Goal: Task Accomplishment & Management: Complete application form

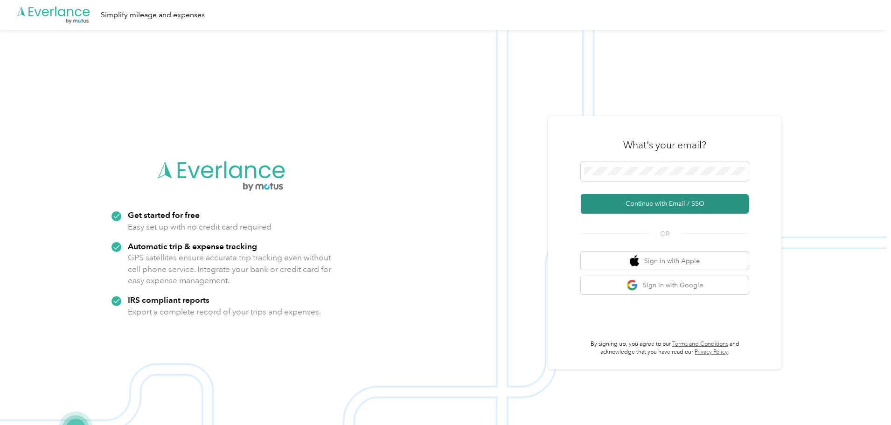
click at [637, 204] on button "Continue with Email / SSO" at bounding box center [665, 204] width 168 height 20
click at [642, 167] on span at bounding box center [665, 171] width 168 height 20
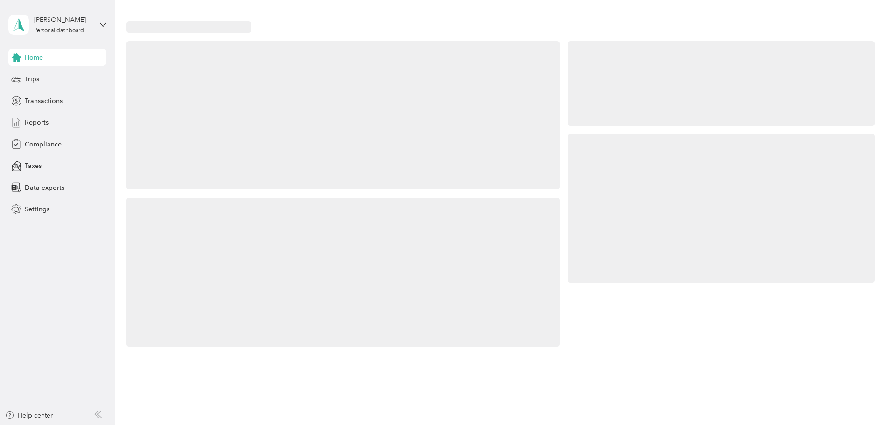
drag, startPoint x: 639, startPoint y: 167, endPoint x: 637, endPoint y: 173, distance: 6.8
click at [637, 173] on div at bounding box center [721, 208] width 307 height 149
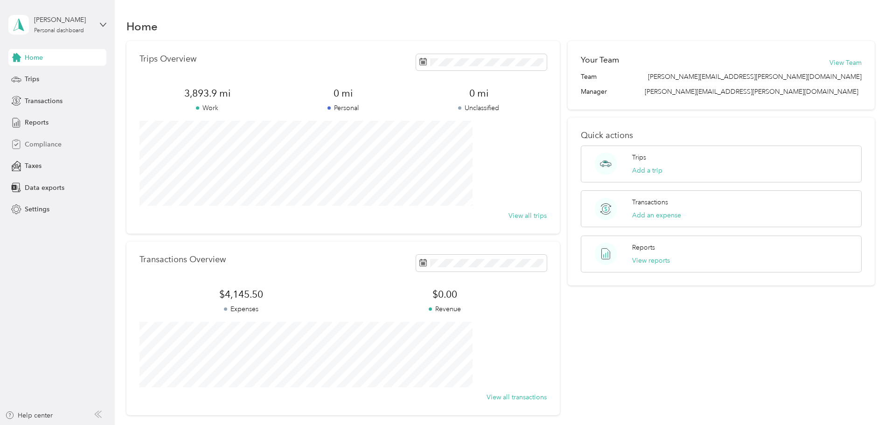
click at [44, 143] on span "Compliance" at bounding box center [43, 144] width 37 height 10
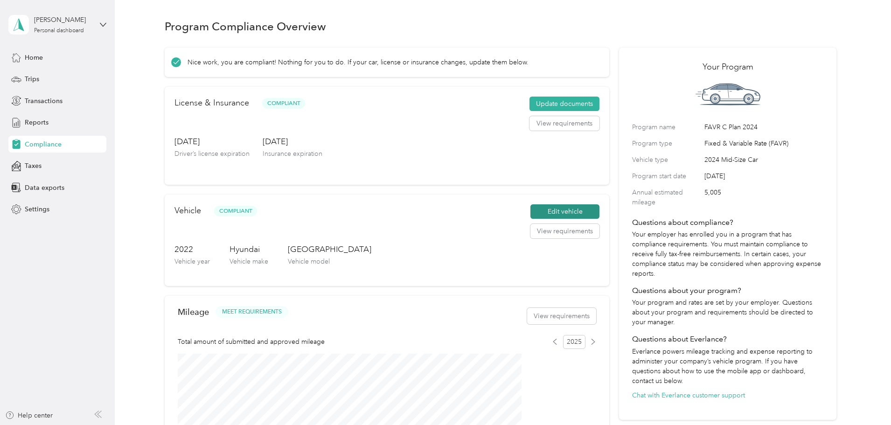
click at [541, 219] on button "Edit vehicle" at bounding box center [564, 211] width 69 height 15
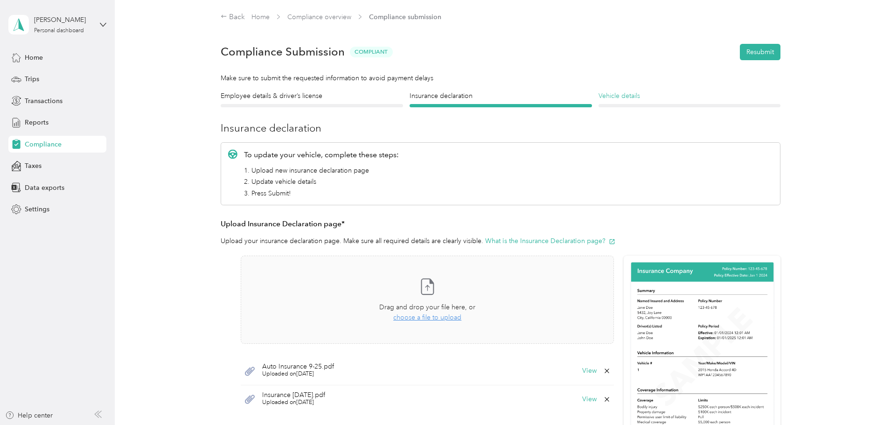
click at [623, 93] on h4 "Vehicle details" at bounding box center [690, 96] width 182 height 10
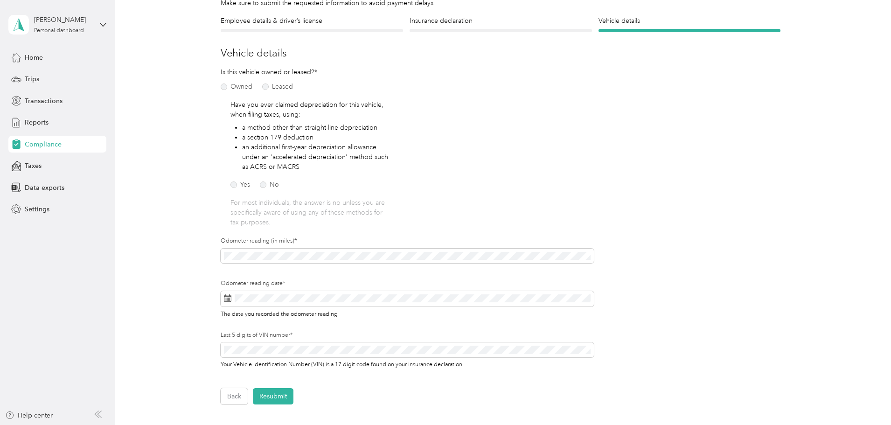
scroll to position [93, 0]
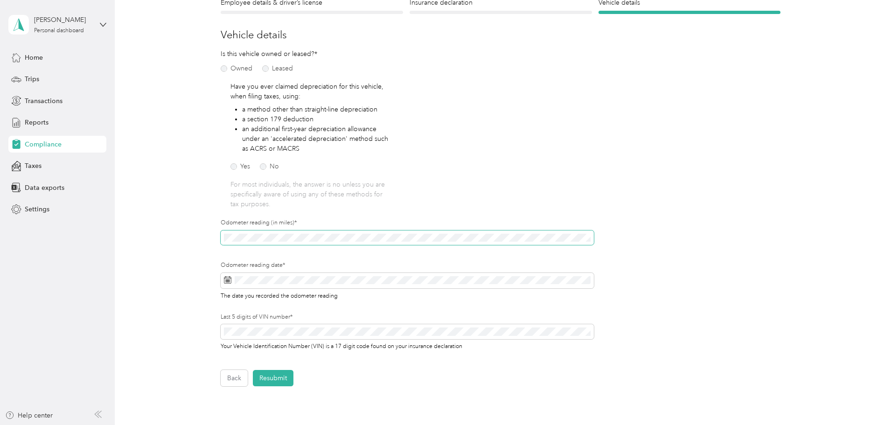
click at [218, 236] on div "Employee details & driver’s license License Insurance declaration Insurance Veh…" at bounding box center [501, 192] width 672 height 389
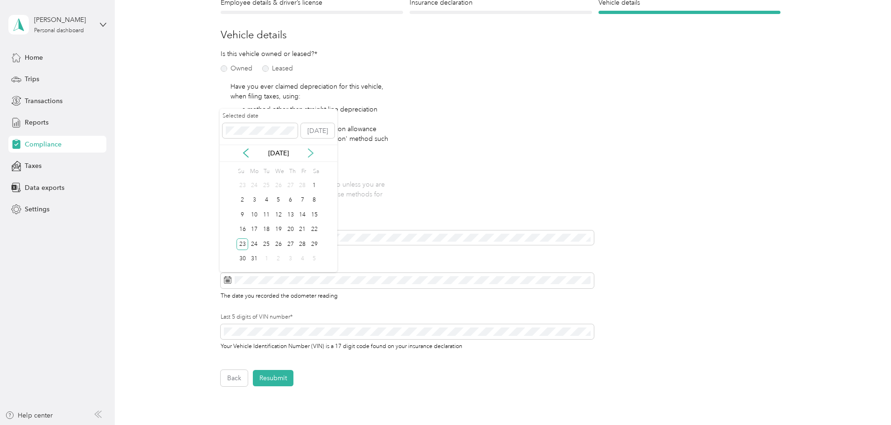
click at [312, 151] on icon at bounding box center [310, 152] width 9 height 9
click at [311, 151] on icon at bounding box center [310, 152] width 9 height 9
click at [311, 151] on icon at bounding box center [310, 153] width 5 height 8
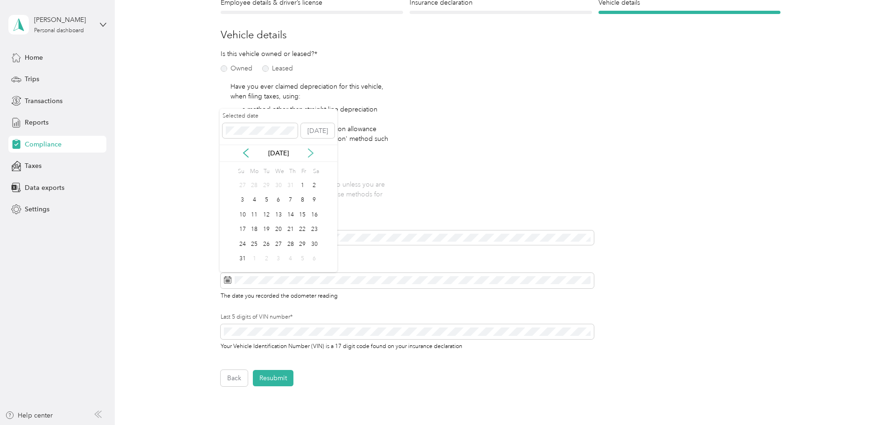
click at [311, 151] on icon at bounding box center [310, 153] width 5 height 8
click at [255, 244] on div "29" at bounding box center [254, 244] width 12 height 12
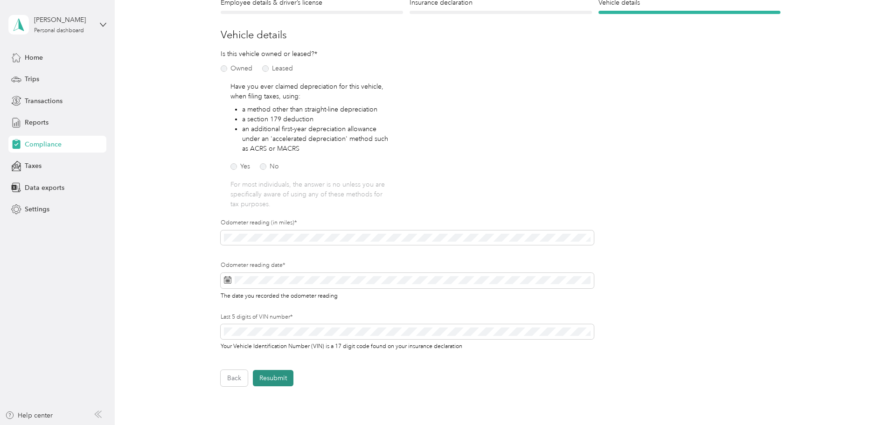
click at [272, 376] on button "Resubmit" at bounding box center [273, 378] width 41 height 16
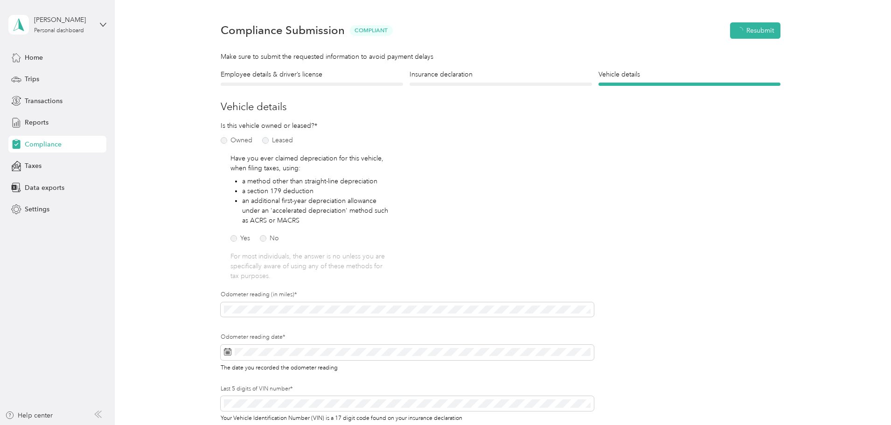
scroll to position [12, 0]
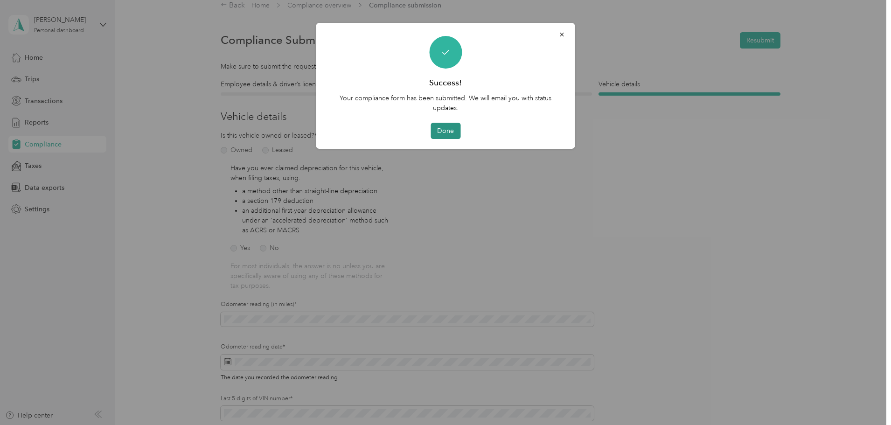
click at [441, 129] on button "Done" at bounding box center [446, 131] width 30 height 16
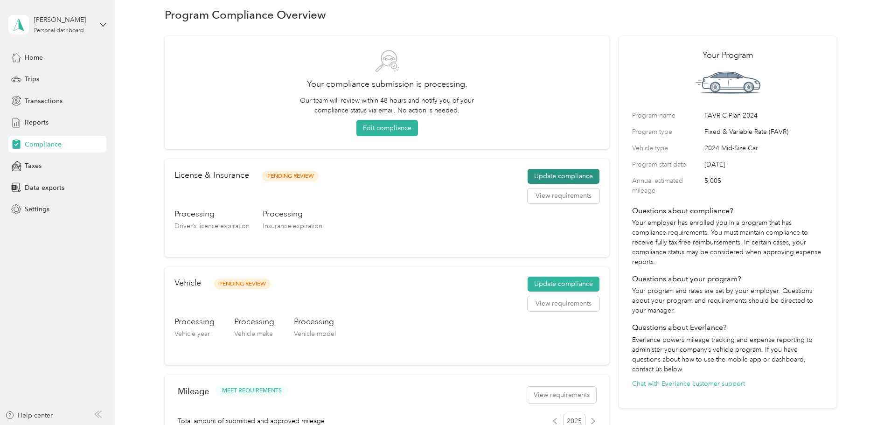
click at [546, 176] on button "Update compliance" at bounding box center [564, 176] width 72 height 15
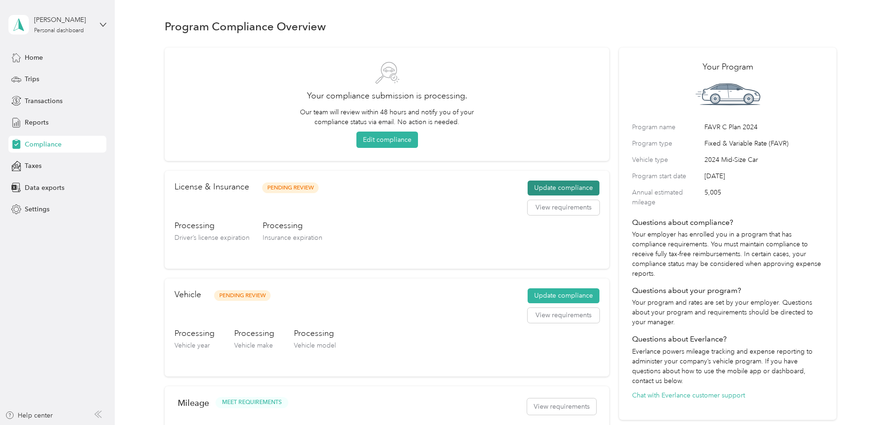
click at [534, 188] on button "Update compliance" at bounding box center [564, 188] width 72 height 15
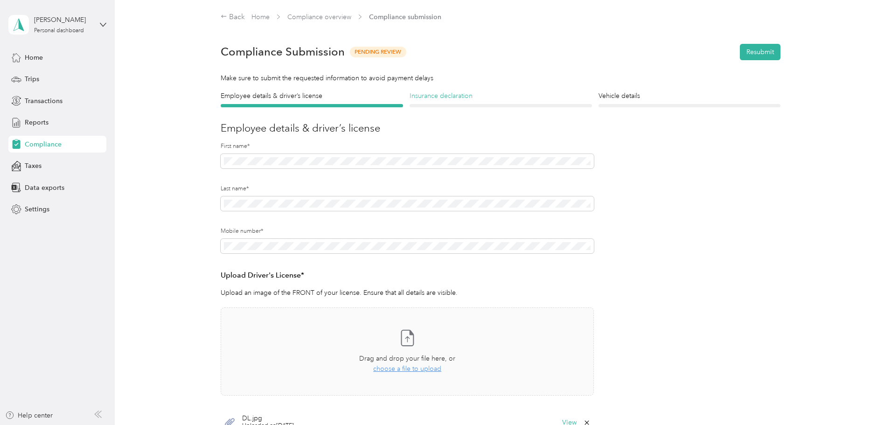
click at [439, 94] on h4 "Insurance declaration" at bounding box center [501, 96] width 182 height 10
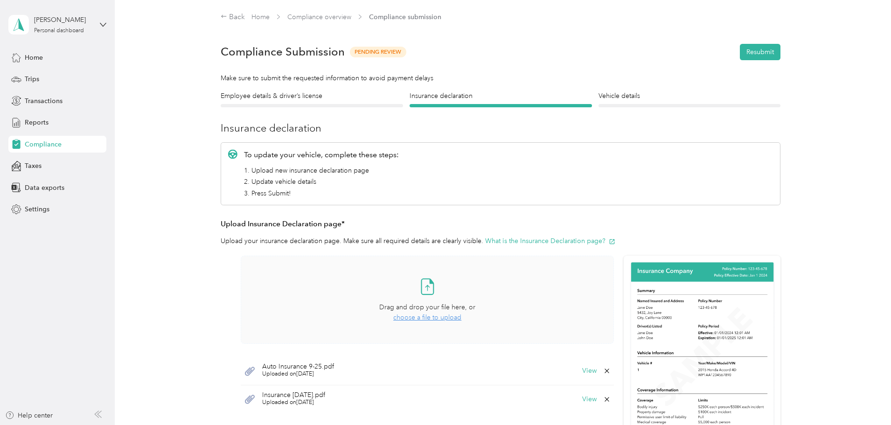
click at [411, 316] on span "choose a file to upload" at bounding box center [427, 317] width 68 height 8
click at [750, 50] on button "Resubmit" at bounding box center [760, 52] width 41 height 16
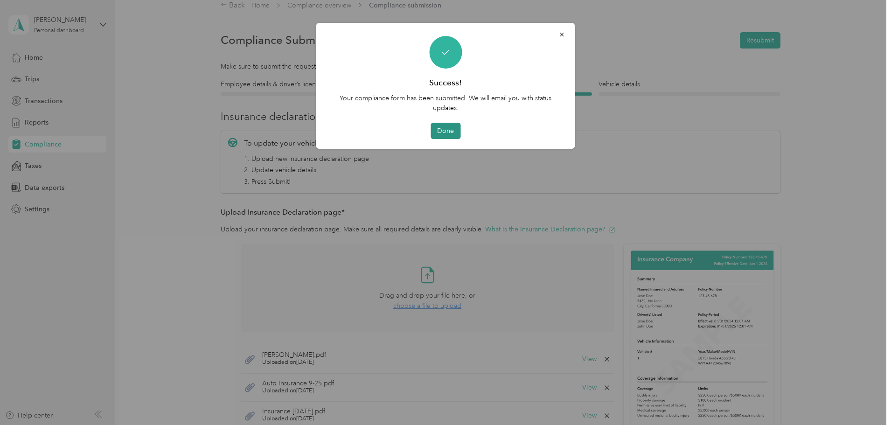
click at [442, 132] on button "Done" at bounding box center [446, 131] width 30 height 16
